Goal: Information Seeking & Learning: Learn about a topic

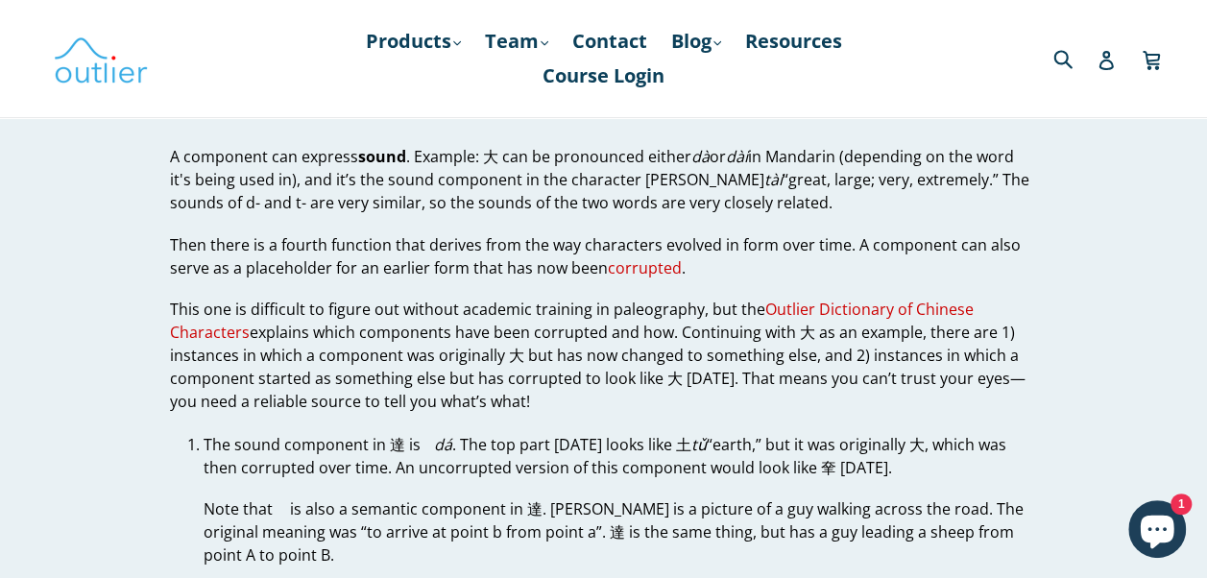
scroll to position [5030, 0]
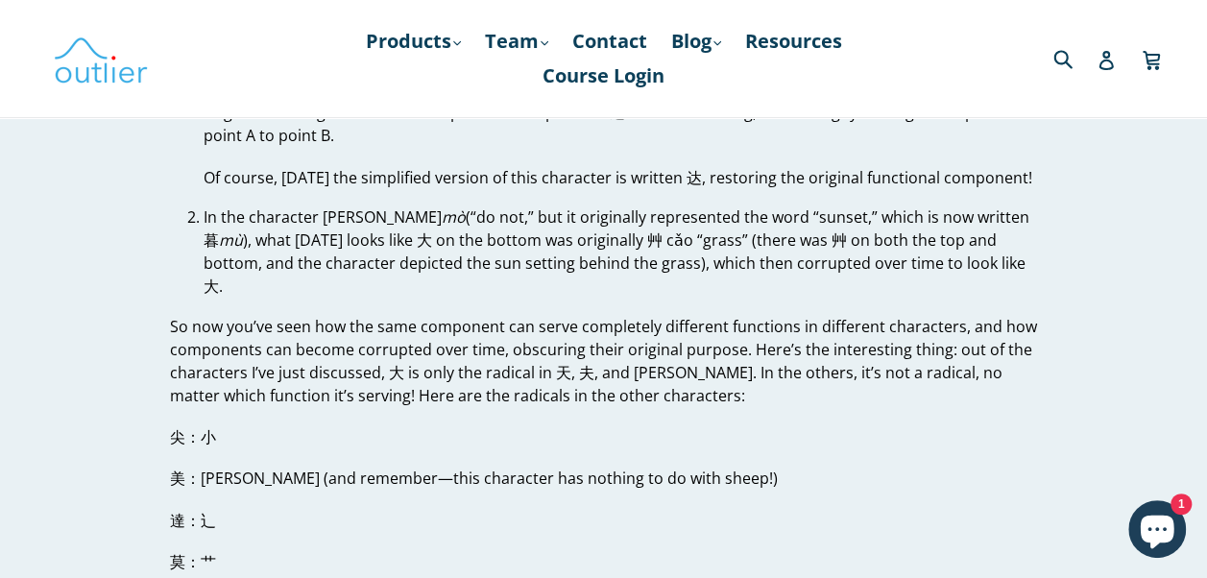
scroll to position [5414, 0]
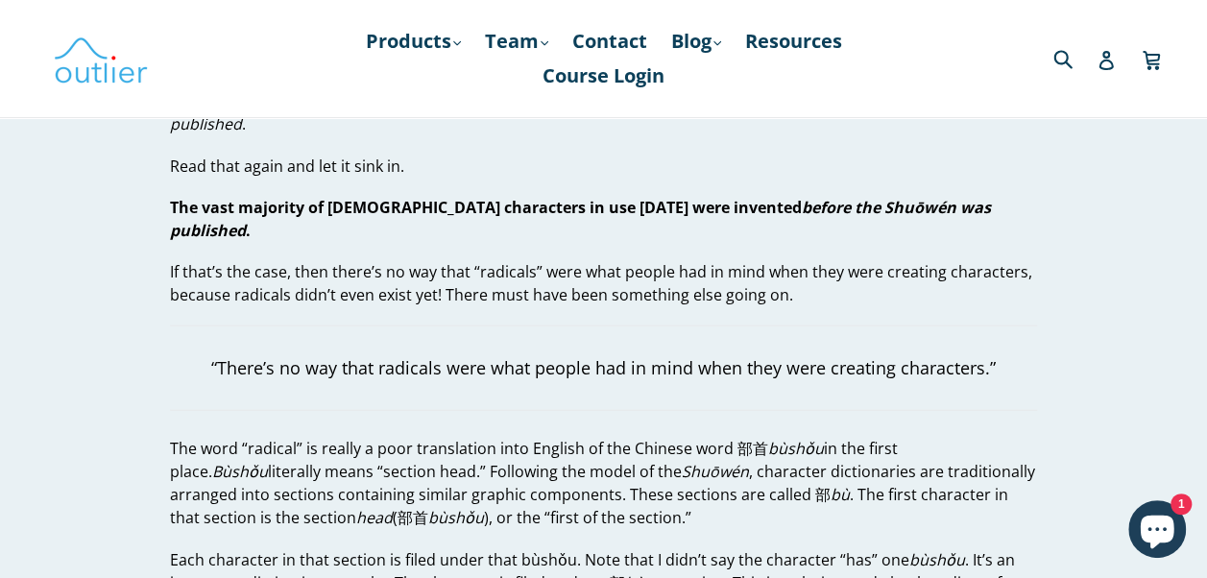
scroll to position [1878, 0]
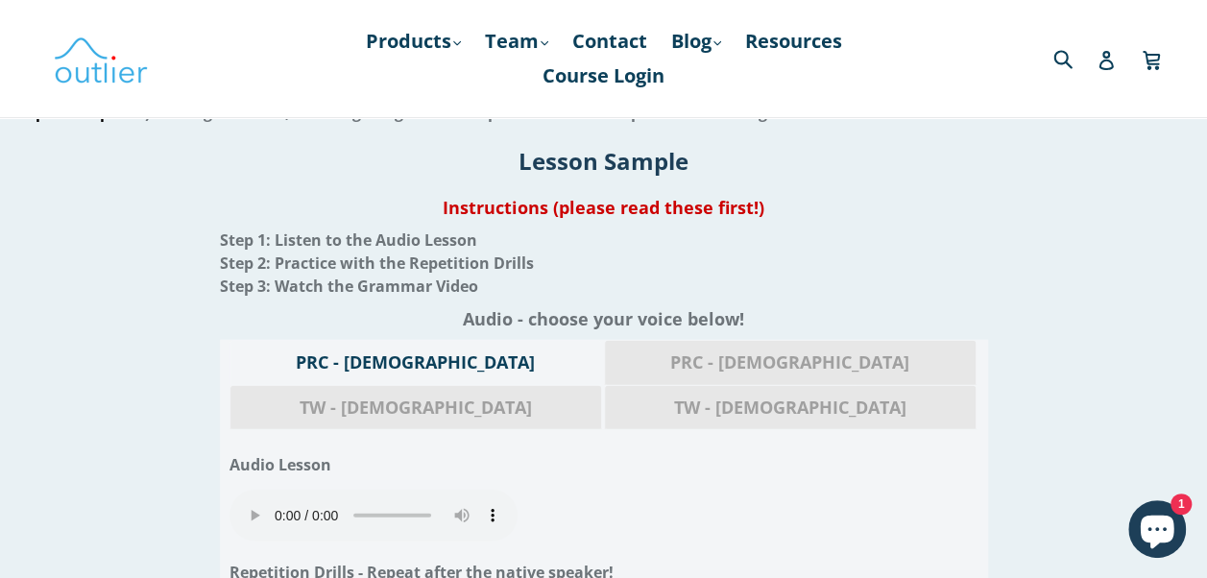
scroll to position [2208, 0]
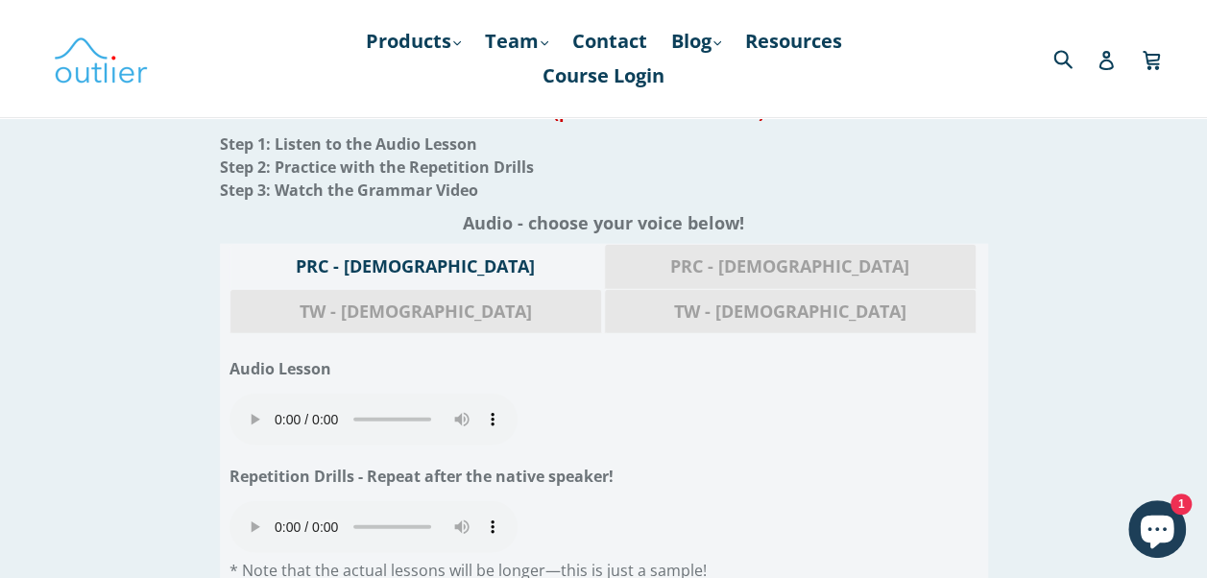
click at [619, 270] on span "PRC - Female" at bounding box center [790, 266] width 342 height 25
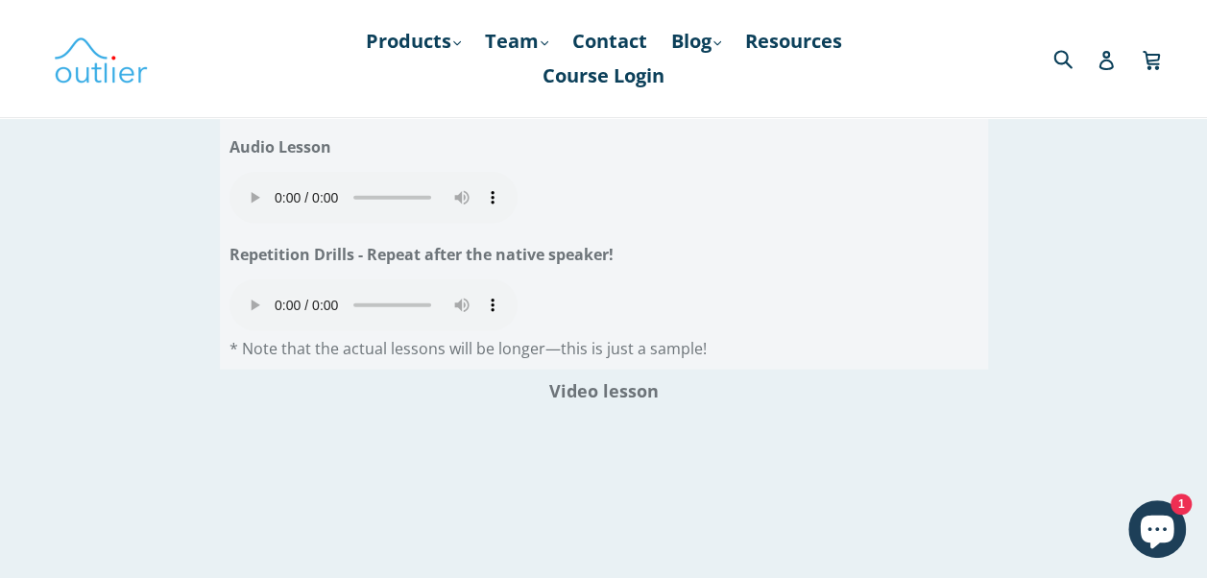
scroll to position [2400, 0]
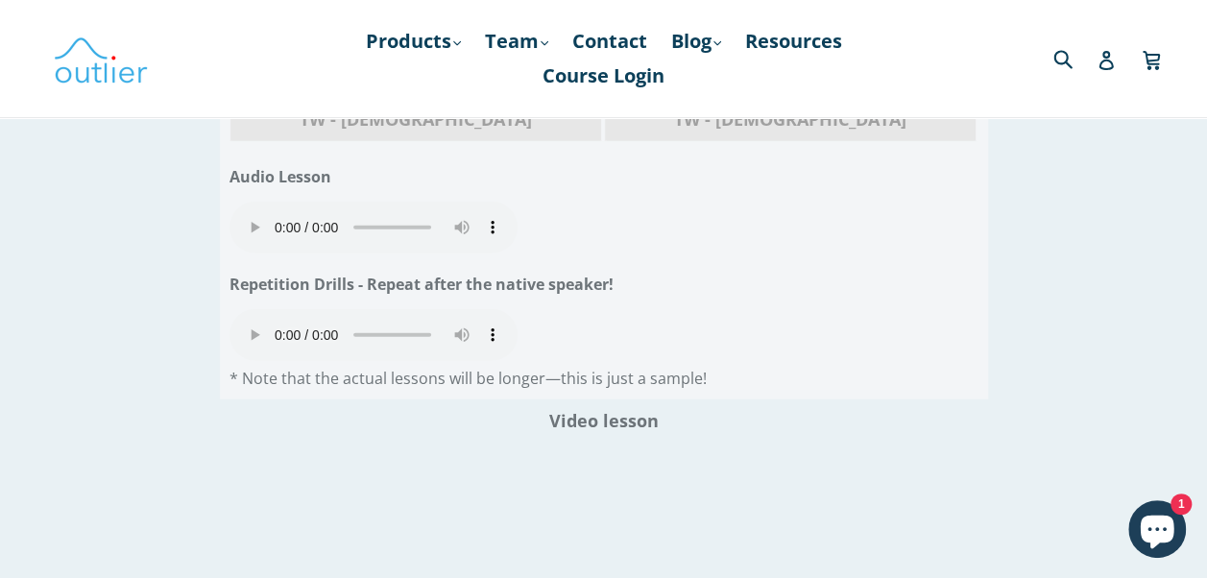
click at [616, 309] on div "Your browser does not support the audio element." at bounding box center [603, 338] width 749 height 58
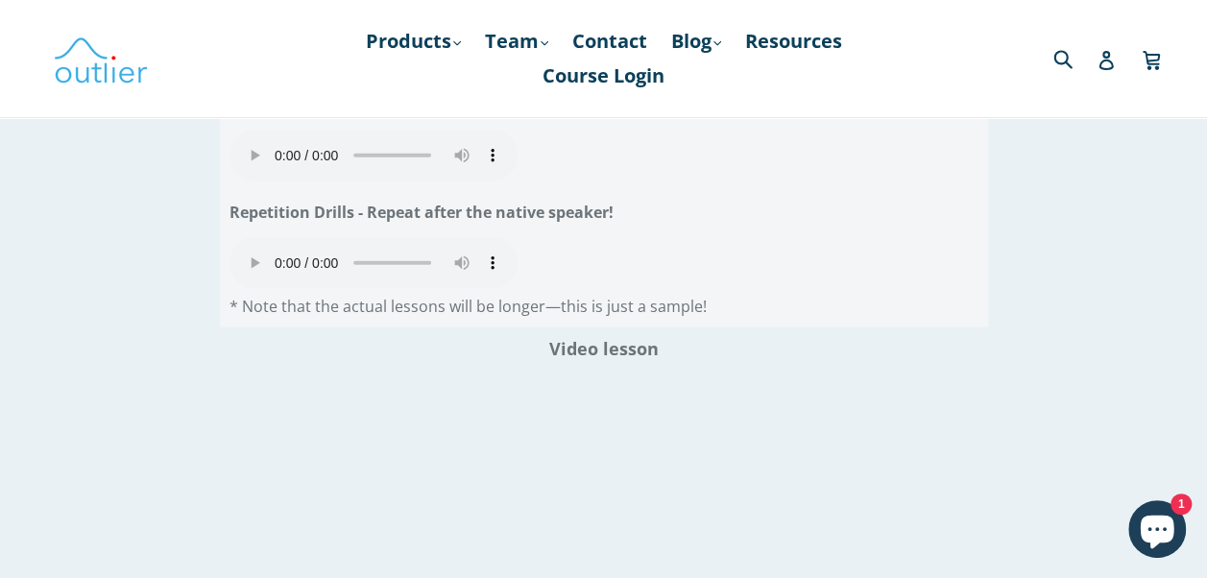
scroll to position [2468, 0]
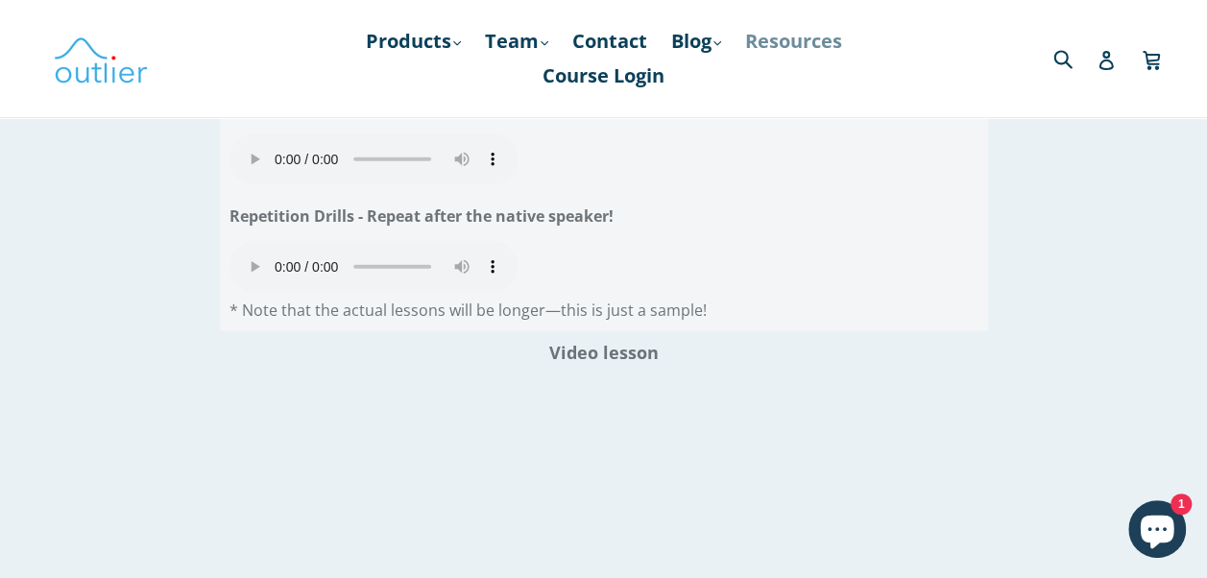
click at [793, 33] on link "Resources" at bounding box center [793, 41] width 116 height 35
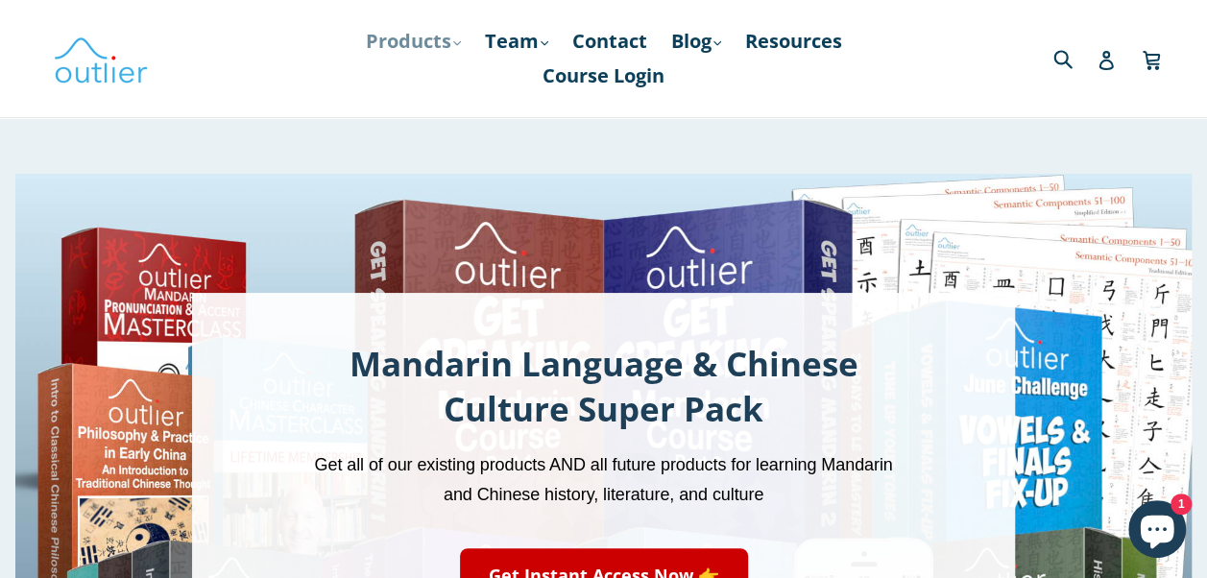
click at [384, 43] on link "Products .cls-1{fill:#231f20} expand" at bounding box center [413, 41] width 114 height 35
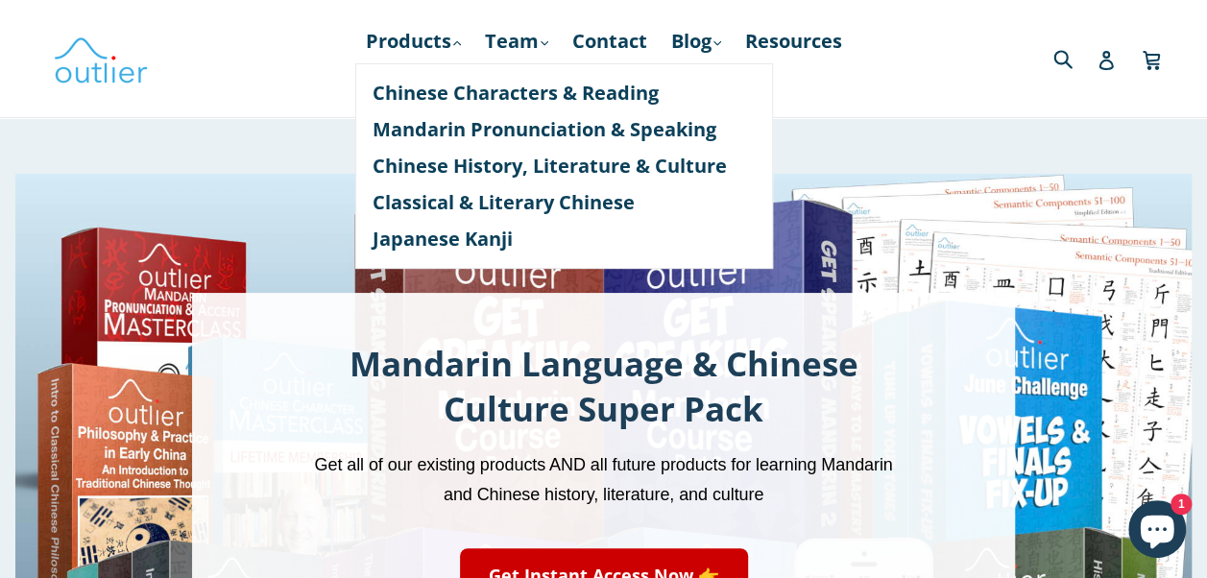
scroll to position [1661, 0]
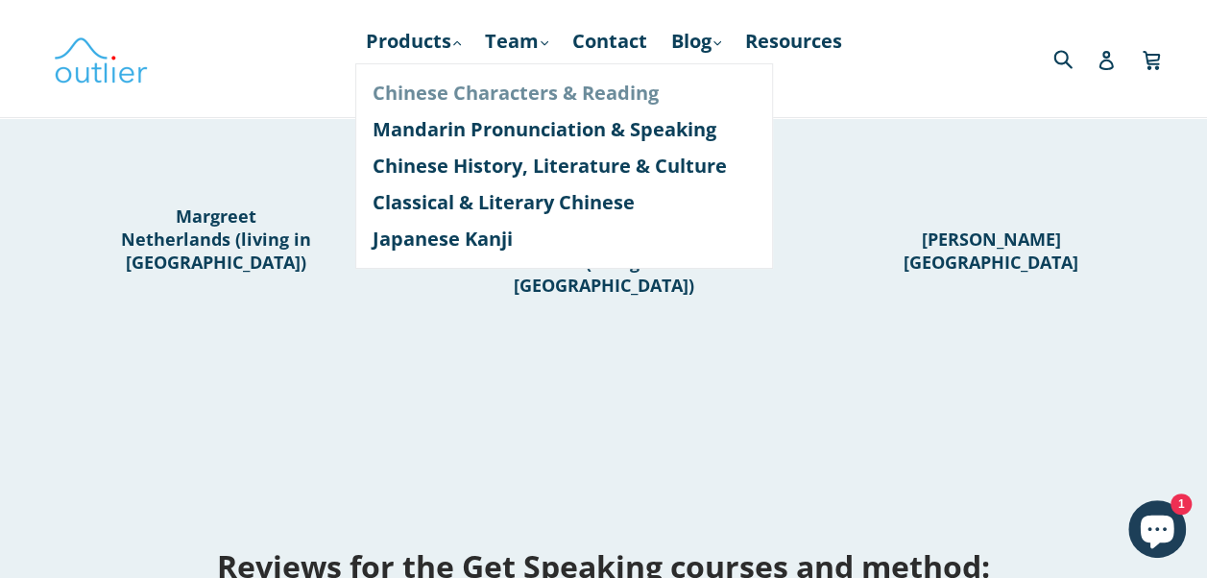
click at [409, 90] on link "Chinese Characters & Reading" at bounding box center [563, 93] width 383 height 36
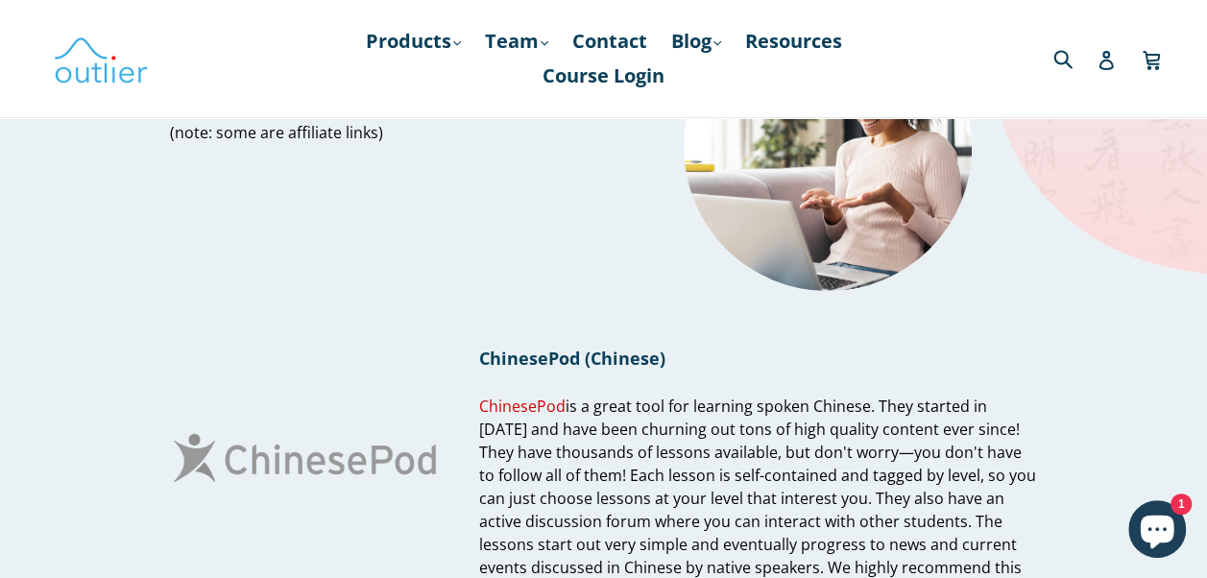
scroll to position [96, 0]
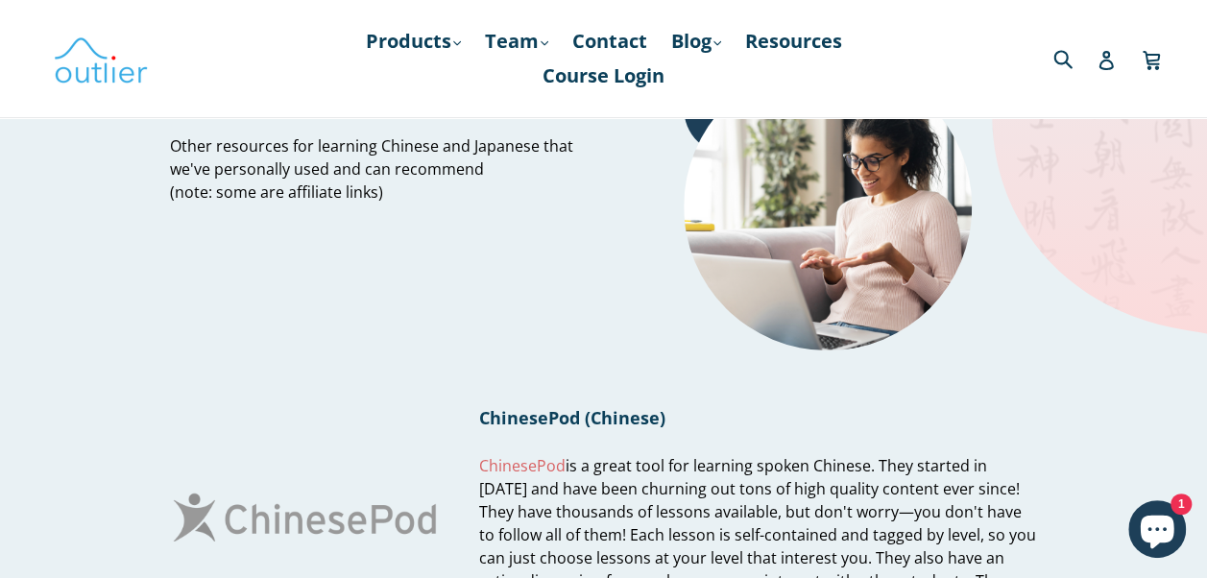
click at [532, 471] on span "ChinesePod" at bounding box center [522, 465] width 86 height 21
